Goal: Task Accomplishment & Management: Use online tool/utility

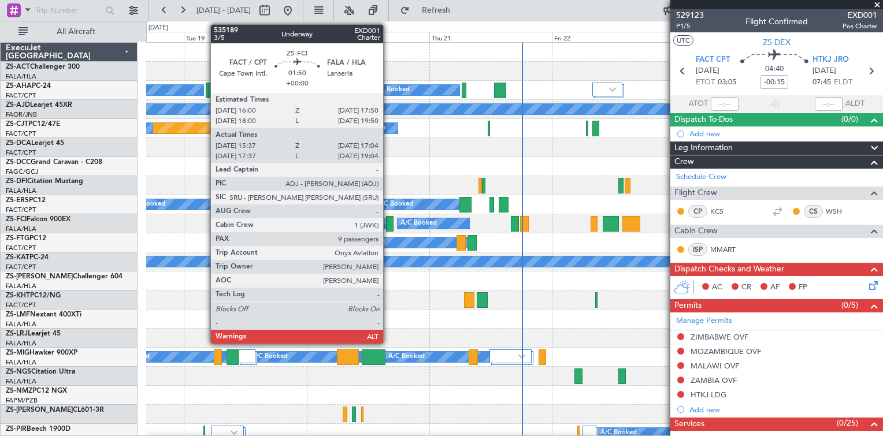
click at [388, 222] on div at bounding box center [390, 224] width 8 height 16
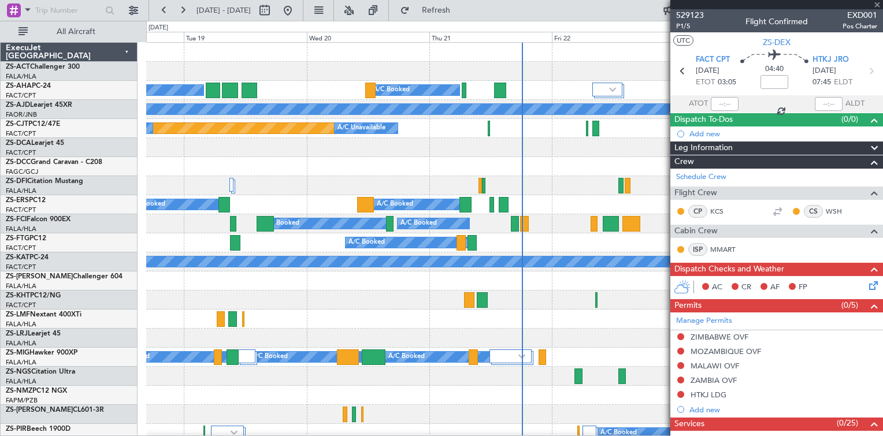
type input "15:37"
type input "17:04"
type input "9"
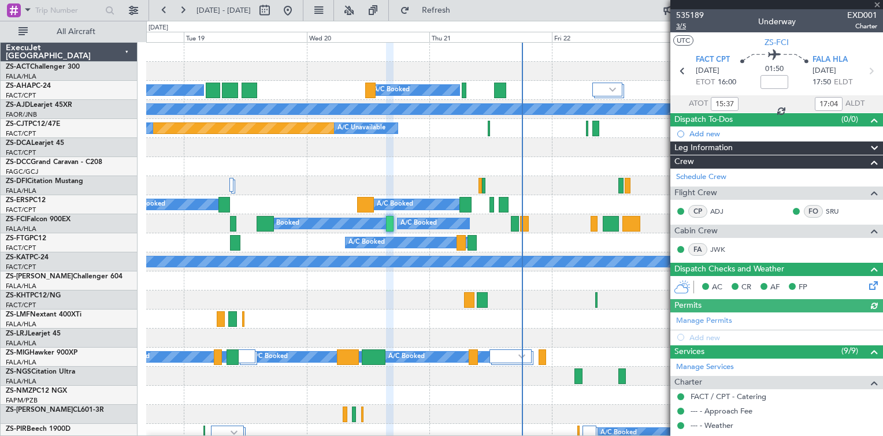
type input "17:37"
type input "19:04"
type input "15:37"
type input "17:04"
click at [682, 12] on span "535189" at bounding box center [690, 15] width 28 height 12
